Goal: Task Accomplishment & Management: Manage account settings

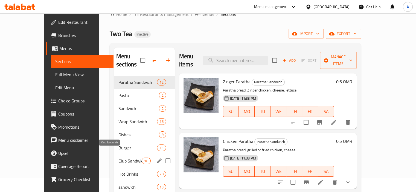
scroll to position [8, 0]
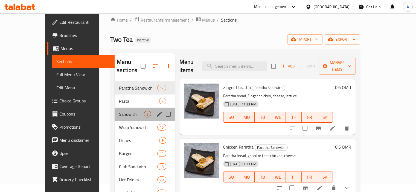
click at [114, 109] on div "Sandwich 2" at bounding box center [144, 114] width 60 height 13
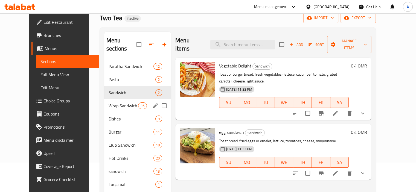
scroll to position [63, 0]
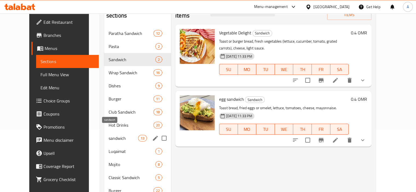
click at [108, 135] on span "sandwich" at bounding box center [123, 138] width 30 height 7
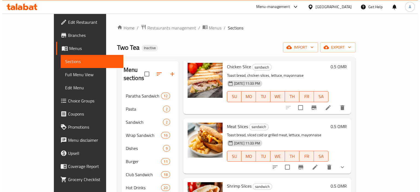
scroll to position [244, 0]
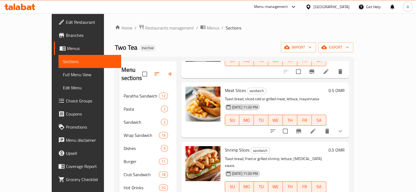
click at [315, 129] on icon at bounding box center [312, 131] width 5 height 5
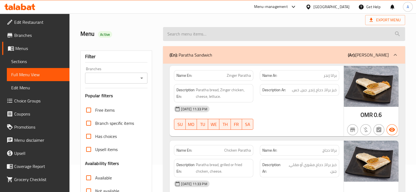
click at [236, 27] on input "search" at bounding box center [284, 34] width 242 height 14
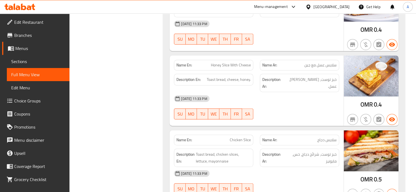
scroll to position [8742, 0]
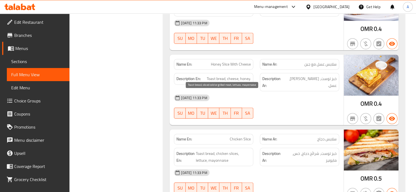
drag, startPoint x: 211, startPoint y: 96, endPoint x: 207, endPoint y: 97, distance: 4.2
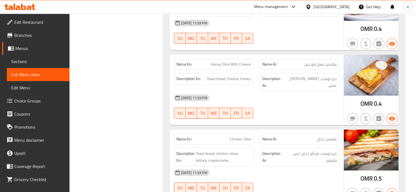
copy span "Meat Slices"
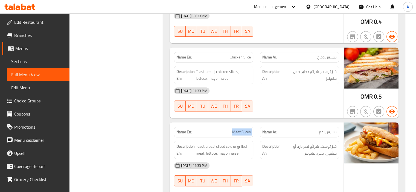
scroll to position [8906, 0]
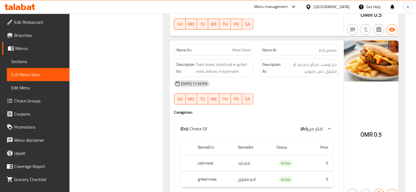
copy span "Shrimp Slices"
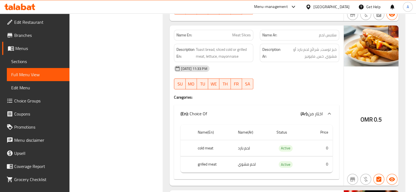
scroll to position [8934, 0]
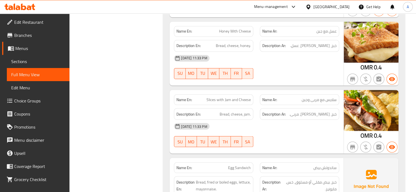
scroll to position [9316, 0]
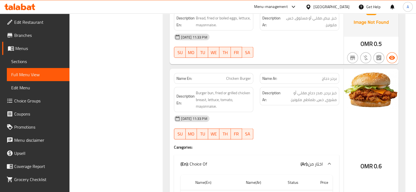
scroll to position [9507, 0]
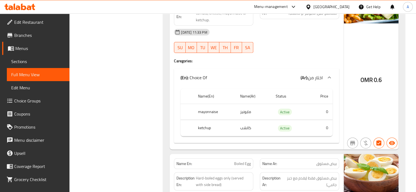
scroll to position [9671, 0]
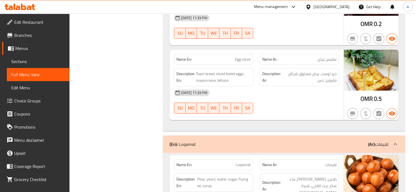
scroll to position [9861, 0]
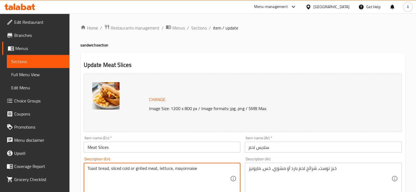
click at [115, 169] on textarea "Toast bread, sliced cold or grilled meat, lettuce, mayonnaise" at bounding box center [158, 179] width 143 height 26
click at [144, 168] on textarea "Toast bread, cold or grilled meat, lettuce, mayonnaise" at bounding box center [158, 179] width 143 height 26
type textarea "Toast bread, cold or grilled meat slices, lettuce, mayonnaise"
click at [148, 152] on input "Meat Slices" at bounding box center [162, 147] width 157 height 11
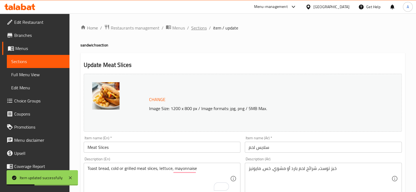
click at [202, 29] on span "Sections" at bounding box center [199, 28] width 16 height 7
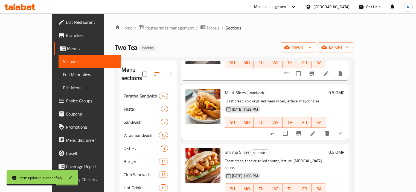
scroll to position [249, 0]
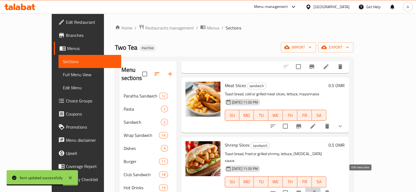
click at [315, 190] on icon at bounding box center [312, 192] width 5 height 5
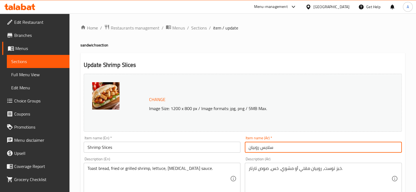
click at [261, 147] on input "سلايس روبيان" at bounding box center [323, 147] width 157 height 11
type input "سلايس مع روبيان"
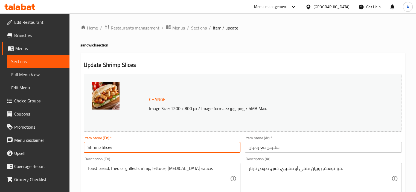
click at [168, 146] on input "Shrimp Slices" at bounding box center [162, 147] width 157 height 11
